Goal: Book appointment/travel/reservation

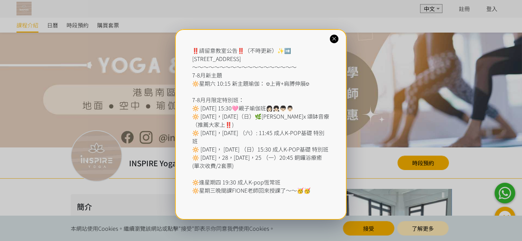
scroll to position [34, 0]
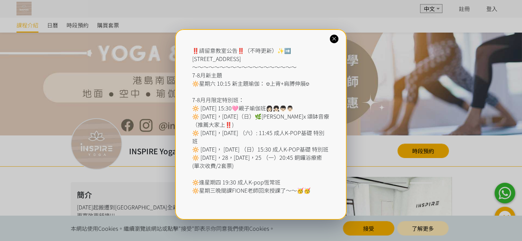
click at [337, 38] on icon at bounding box center [334, 39] width 7 height 7
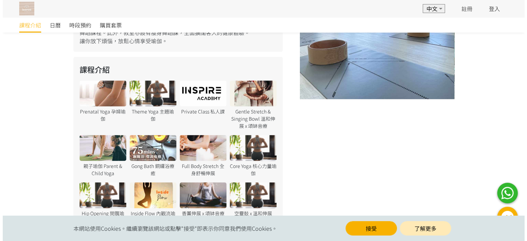
scroll to position [309, 0]
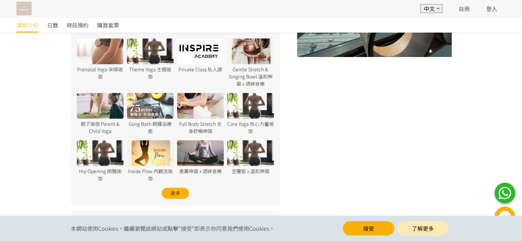
click at [205, 100] on div at bounding box center [200, 106] width 47 height 26
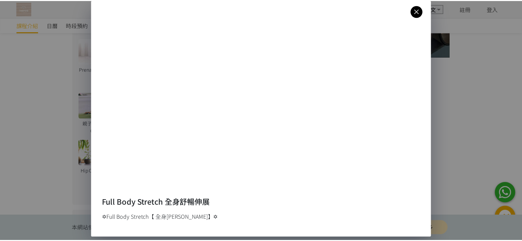
scroll to position [11, 0]
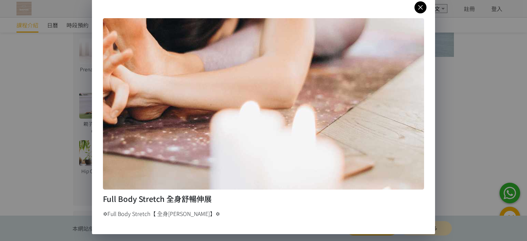
click at [415, 11] on icon at bounding box center [421, 7] width 12 height 9
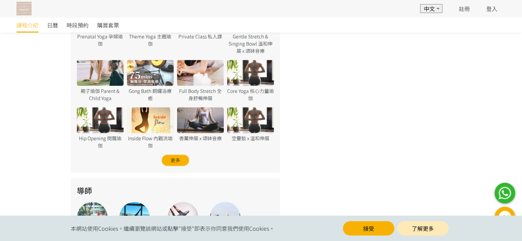
scroll to position [412, 0]
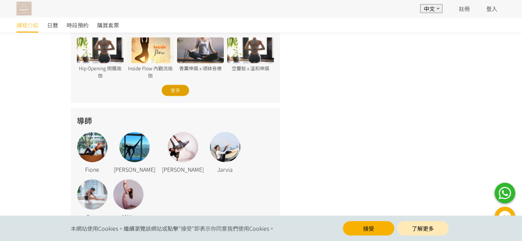
click at [180, 85] on div "更多" at bounding box center [175, 90] width 27 height 11
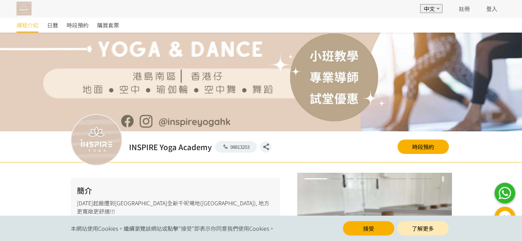
scroll to position [32, 0]
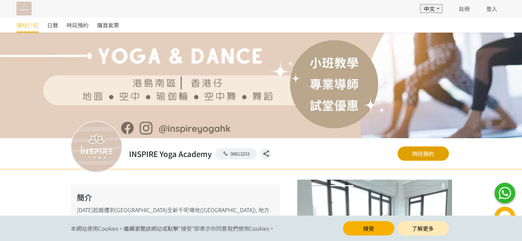
click at [427, 153] on link "時段預約" at bounding box center [422, 154] width 51 height 14
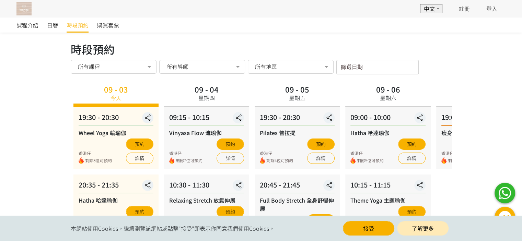
click at [286, 61] on div "所有地區" at bounding box center [291, 67] width 86 height 14
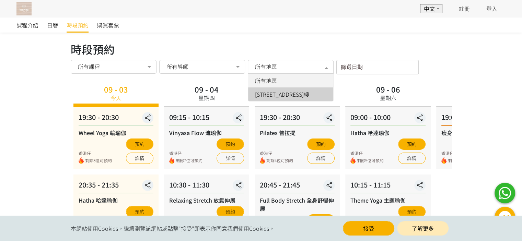
click at [293, 92] on span "[STREET_ADDRESS]" at bounding box center [282, 94] width 54 height 5
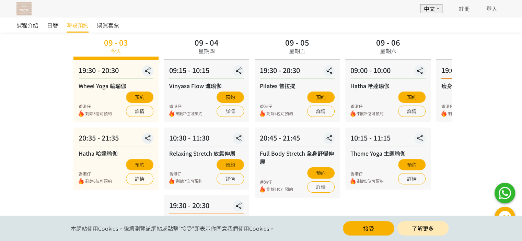
scroll to position [44, 0]
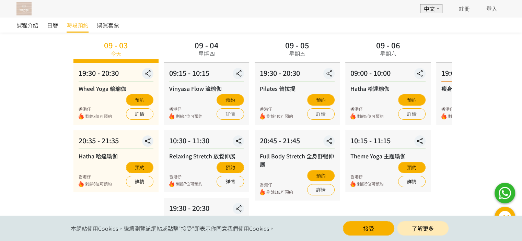
click at [358, 149] on div "10:15 - 11:15" at bounding box center [387, 143] width 75 height 14
click at [361, 155] on div "10:15 - 11:15 Theme Yoga 主題瑜伽 香港仔 剩餘5位可預約 預約 詳情" at bounding box center [388, 161] width 85 height 62
click at [351, 168] on div "10:15 - 11:15 Theme Yoga 主題瑜伽 香港仔 剩餘5位可預約 預約 詳情" at bounding box center [388, 161] width 85 height 62
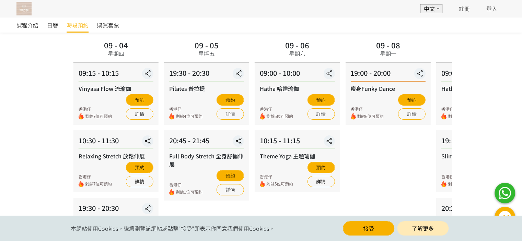
click at [335, 184] on div "香港仔 剩餘5位可預約 預約 詳情" at bounding box center [297, 174] width 75 height 25
click at [351, 182] on div "09 - 03 今天 19:30 - 20:30 Wheel Yoga 輪瑜伽 香港仔 剩餘3位可預約 預約 詳情 20:35 - 21:35 Hatha 哈…" at bounding box center [170, 153] width 381 height 230
click at [38, 102] on div "課程介紹 日曆 時段預約 購買套票 時段預約 時段預約 所有課程 所有課程 Wheel Yoga 輪瑜伽 Hatha 哈達瑜伽 Vinyasa Flow 流瑜…" at bounding box center [261, 140] width 522 height 334
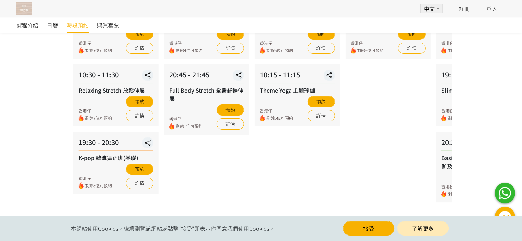
scroll to position [113, 0]
click at [377, 229] on button "接受" at bounding box center [368, 228] width 51 height 14
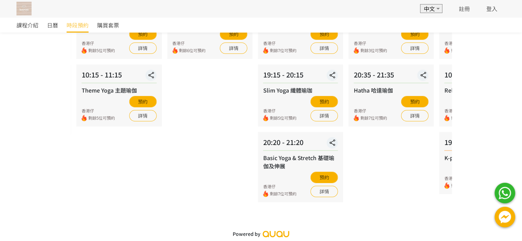
click at [184, 208] on div "時段預約 時段預約 所有課程 所有課程 Wheel Yoga 輪瑜伽 Hatha 哈達瑜伽 Vinyasa Flow 流瑜伽 Relaxing Stretch…" at bounding box center [261, 71] width 381 height 280
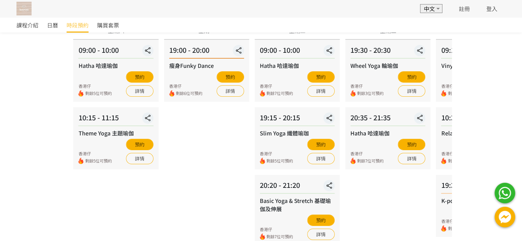
scroll to position [79, 0]
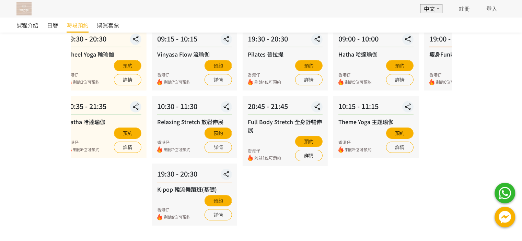
click at [456, 191] on div "時段預約 時段預約 所有課程 所有課程 Wheel Yoga 輪瑜伽 Hatha 哈達瑜伽 Vinyasa Flow 流瑜伽 Relaxing Stretch…" at bounding box center [261, 102] width 391 height 280
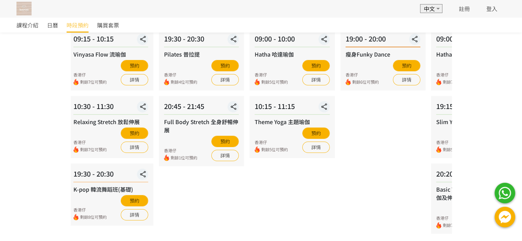
click at [316, 203] on div "09 - 06 星期六 09:00 - 10:00 Hatha 哈達瑜伽 香港仔 剩餘5位可預約 預約 詳情 10:15 - 11:15 Theme Yoga…" at bounding box center [292, 119] width 91 height 230
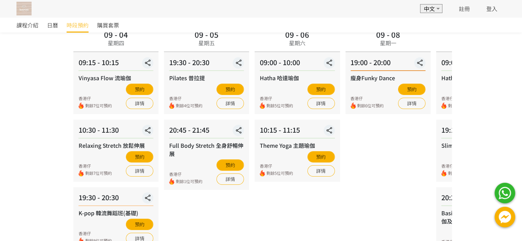
scroll to position [44, 0]
